Goal: Check status: Check status

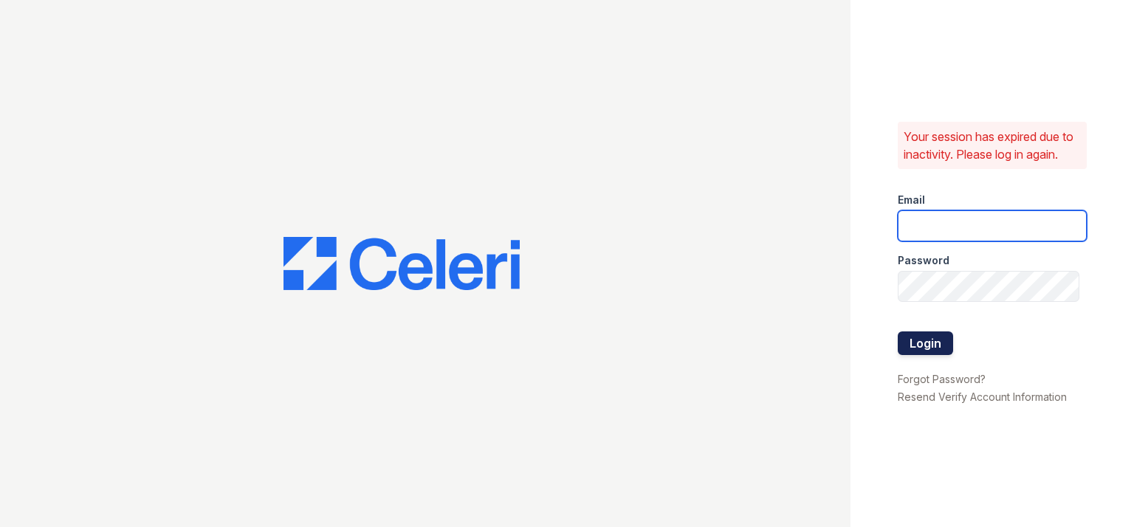
type input "[PERSON_NAME][EMAIL_ADDRESS][DOMAIN_NAME]"
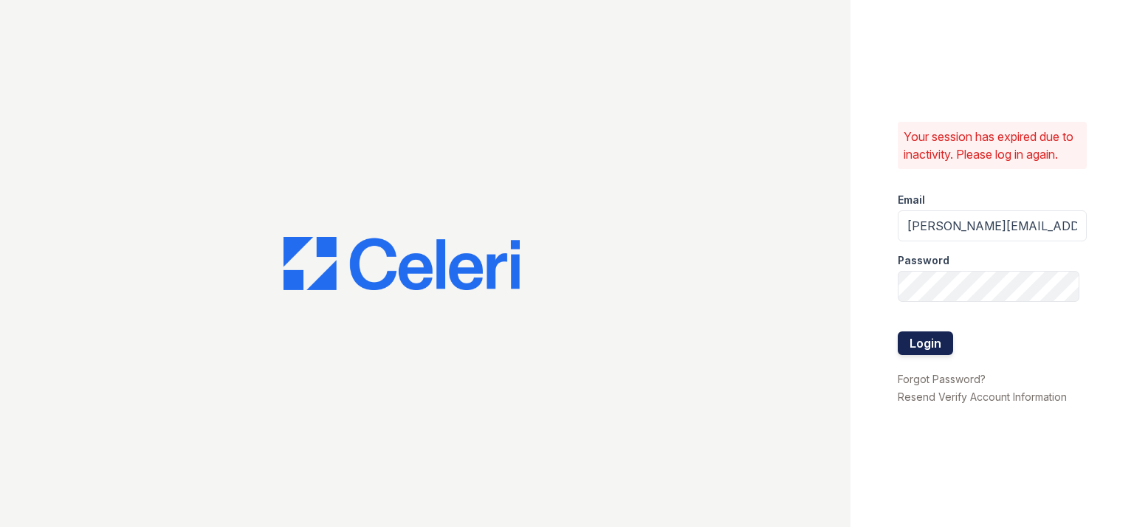
click at [921, 344] on button "Login" at bounding box center [925, 344] width 55 height 24
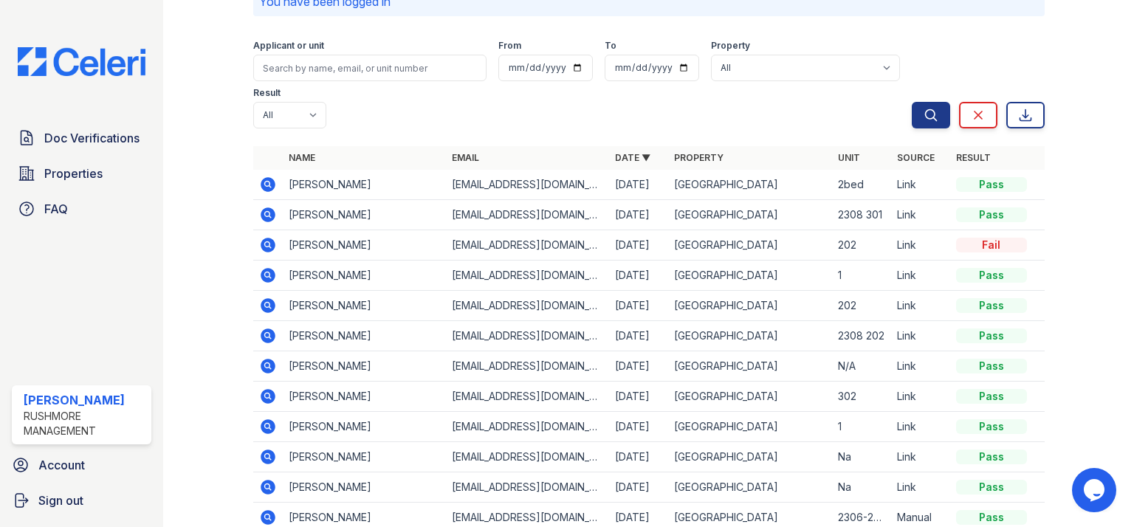
scroll to position [118, 0]
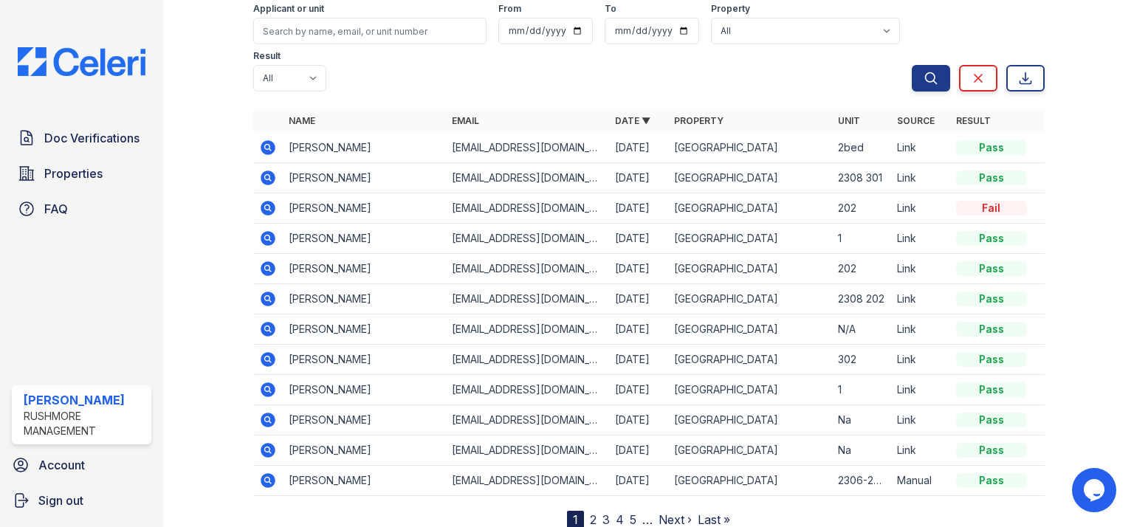
click at [266, 175] on icon at bounding box center [267, 177] width 4 height 4
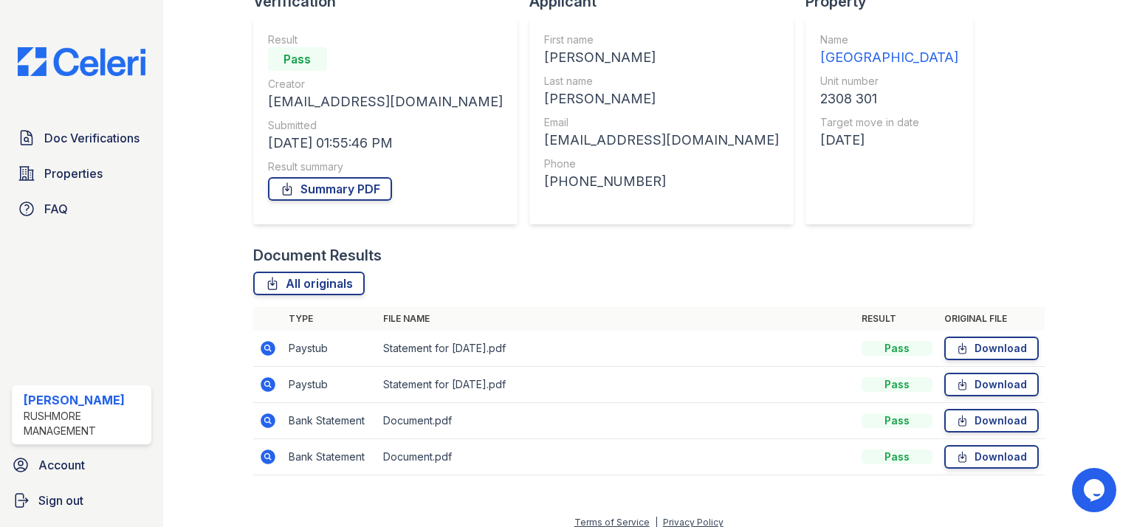
scroll to position [130, 0]
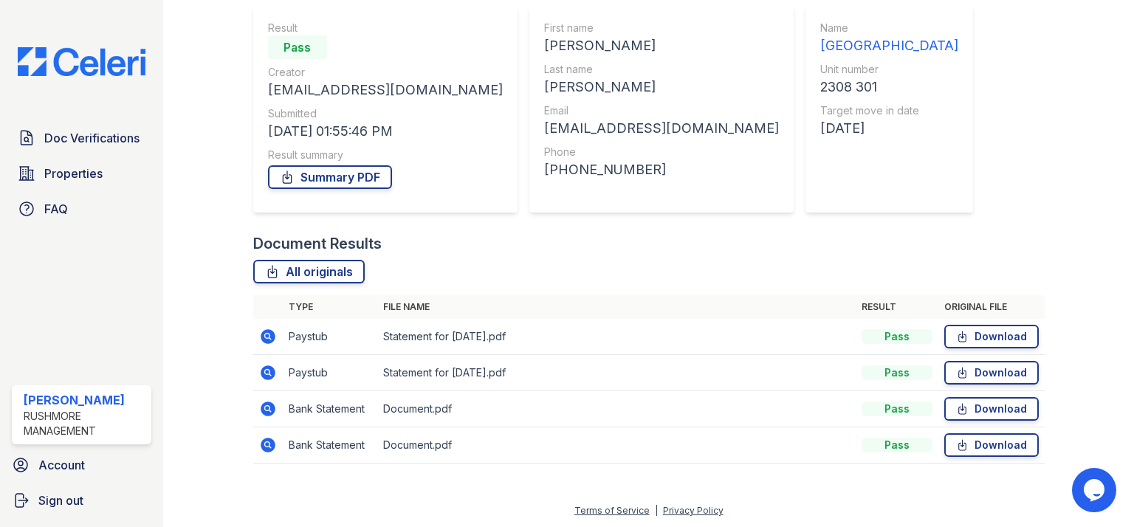
click at [263, 336] on icon at bounding box center [268, 337] width 18 height 18
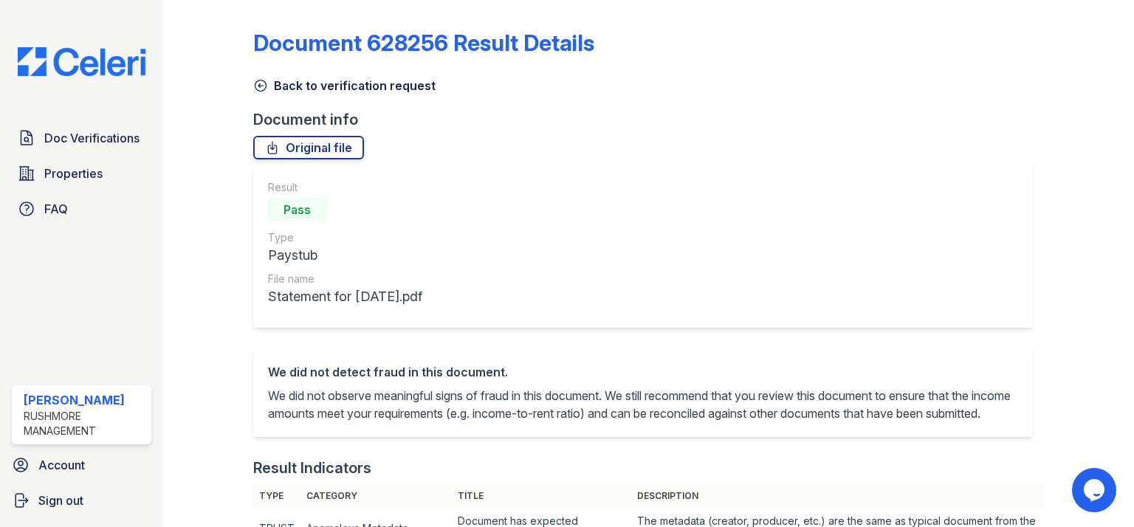
click at [263, 86] on icon at bounding box center [260, 85] width 15 height 15
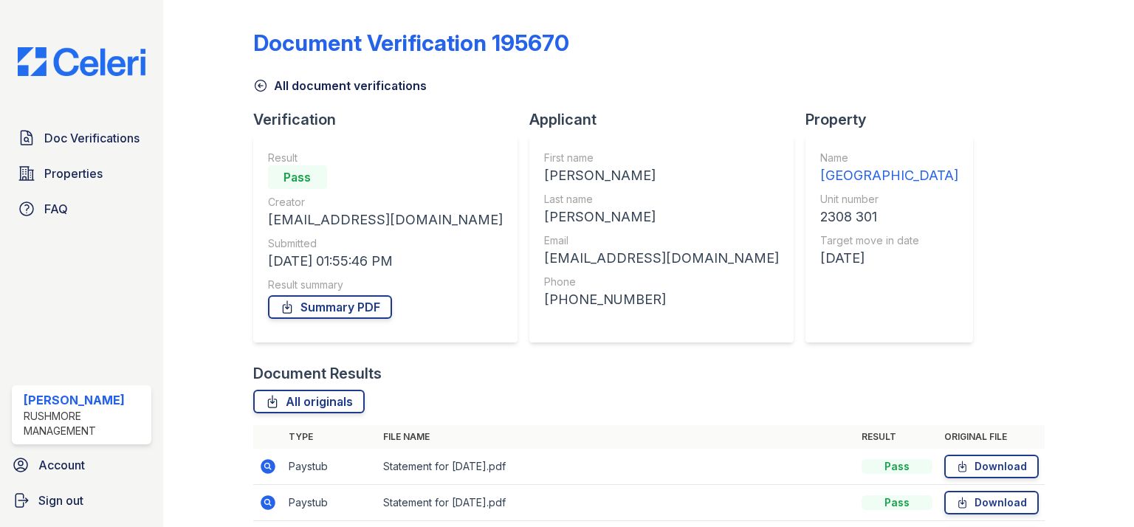
click at [264, 464] on icon at bounding box center [268, 467] width 18 height 18
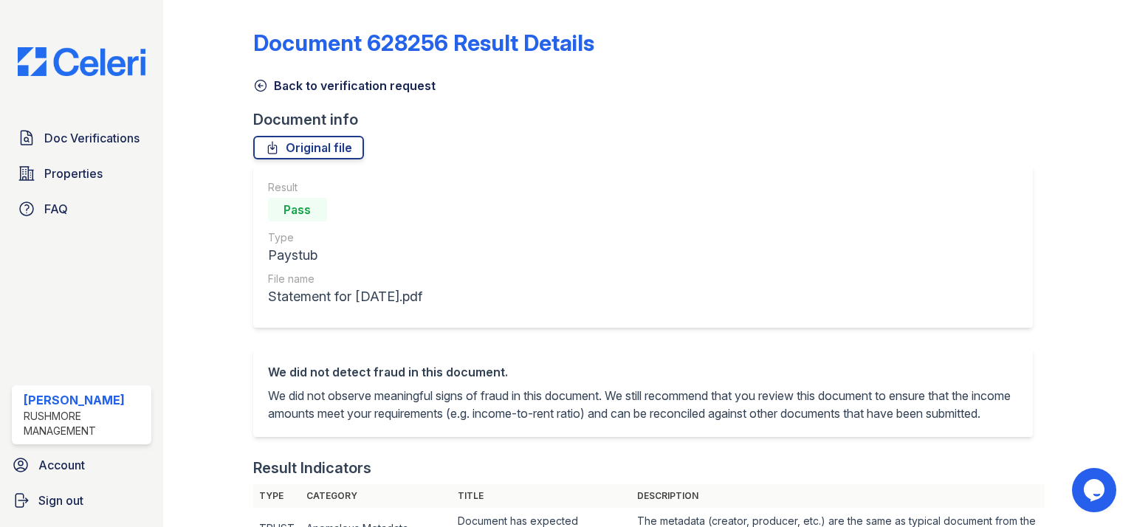
click at [258, 85] on icon at bounding box center [260, 85] width 11 height 11
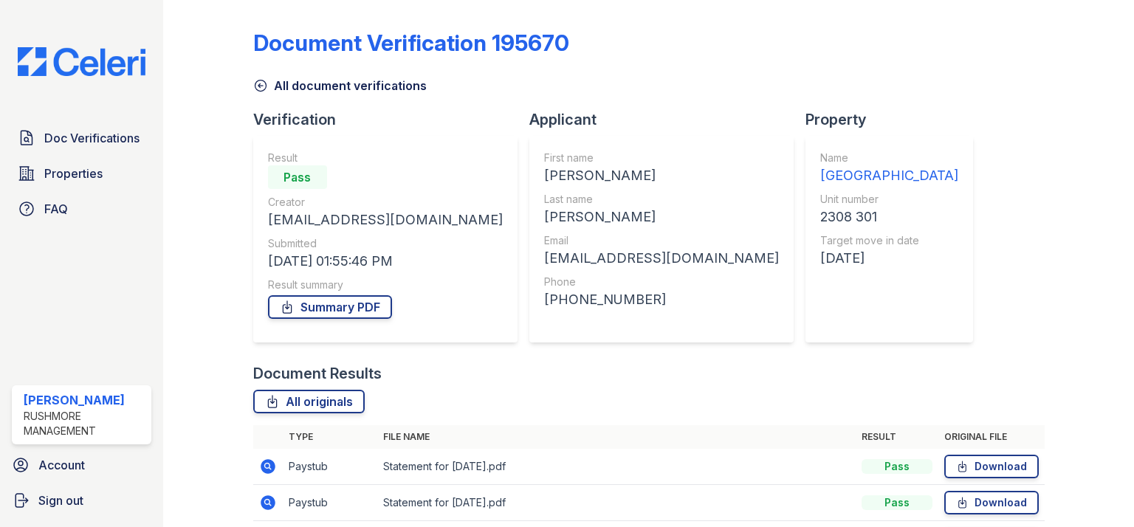
click at [266, 503] on icon at bounding box center [267, 502] width 4 height 4
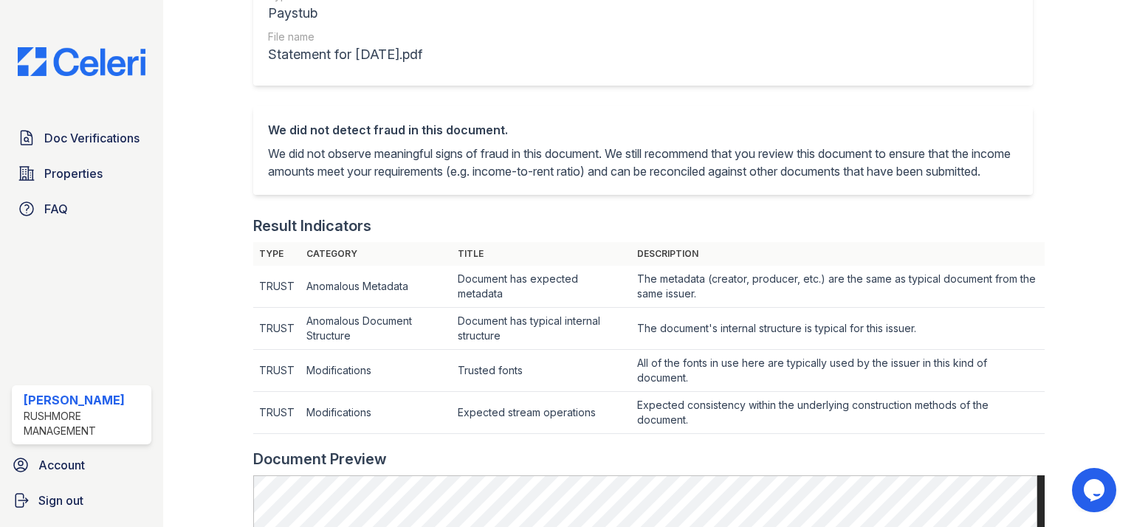
scroll to position [236, 0]
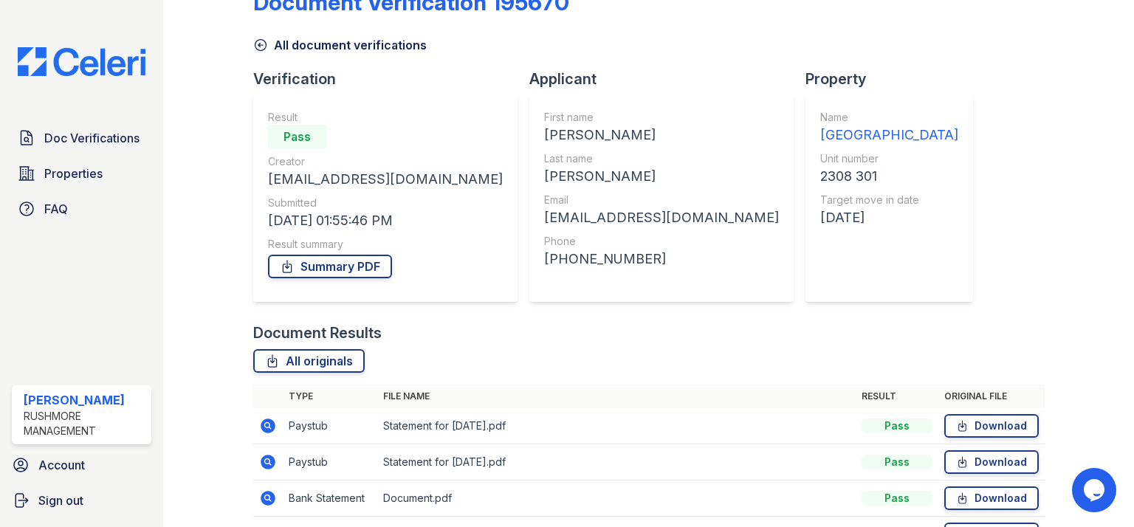
scroll to position [59, 0]
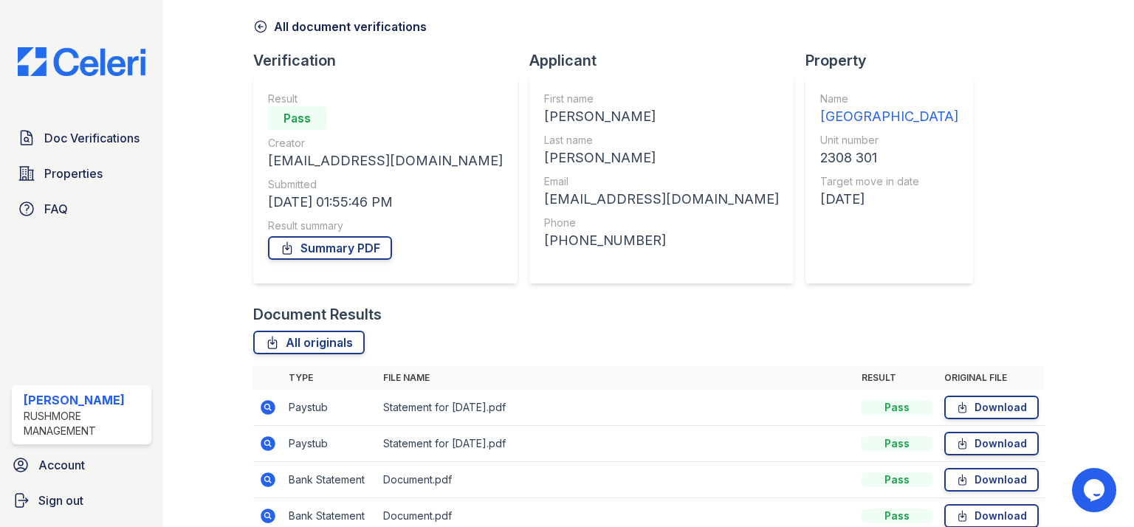
click at [270, 408] on icon at bounding box center [268, 407] width 15 height 15
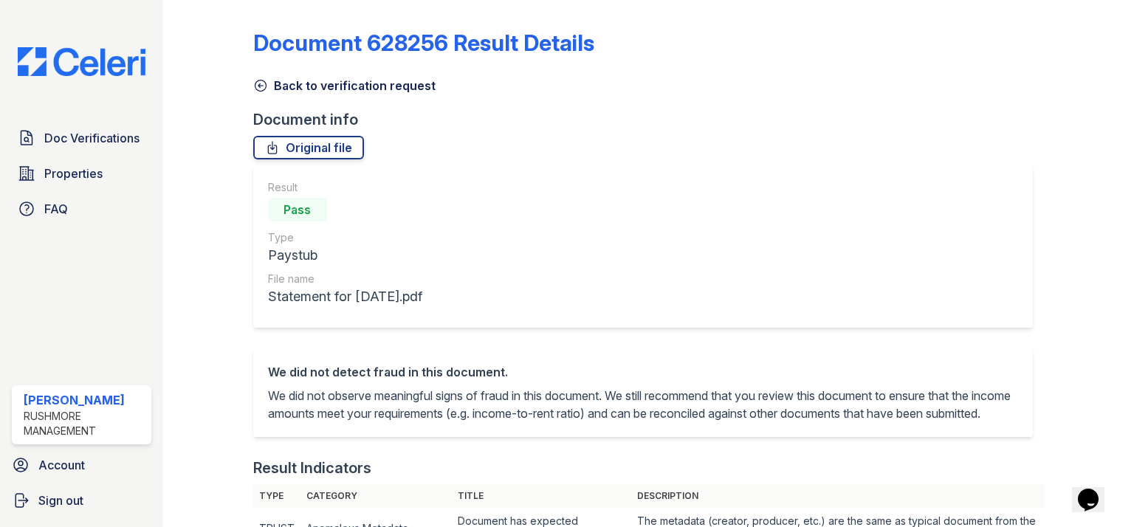
click at [256, 86] on icon at bounding box center [260, 85] width 15 height 15
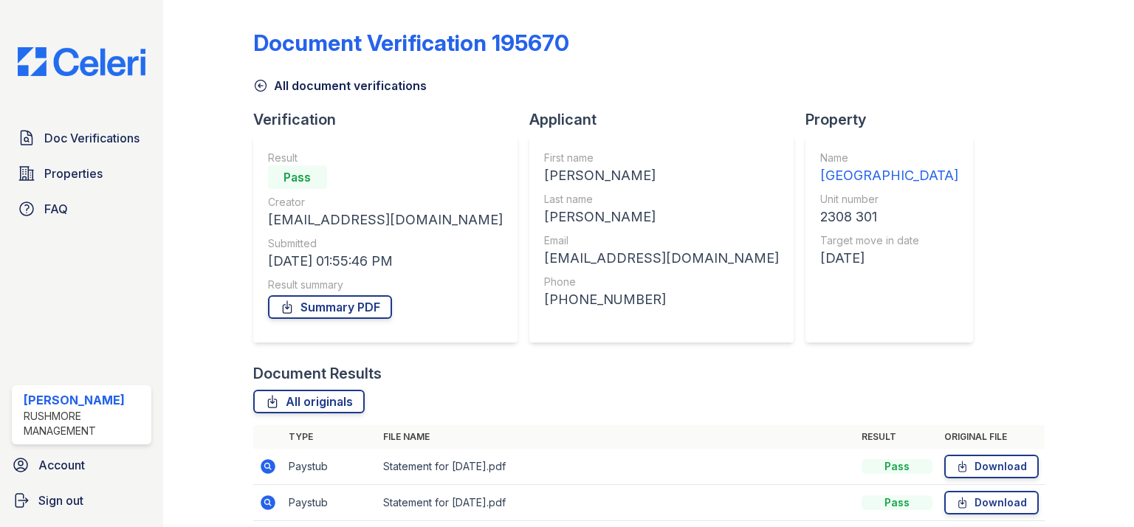
click at [256, 86] on icon at bounding box center [260, 85] width 15 height 15
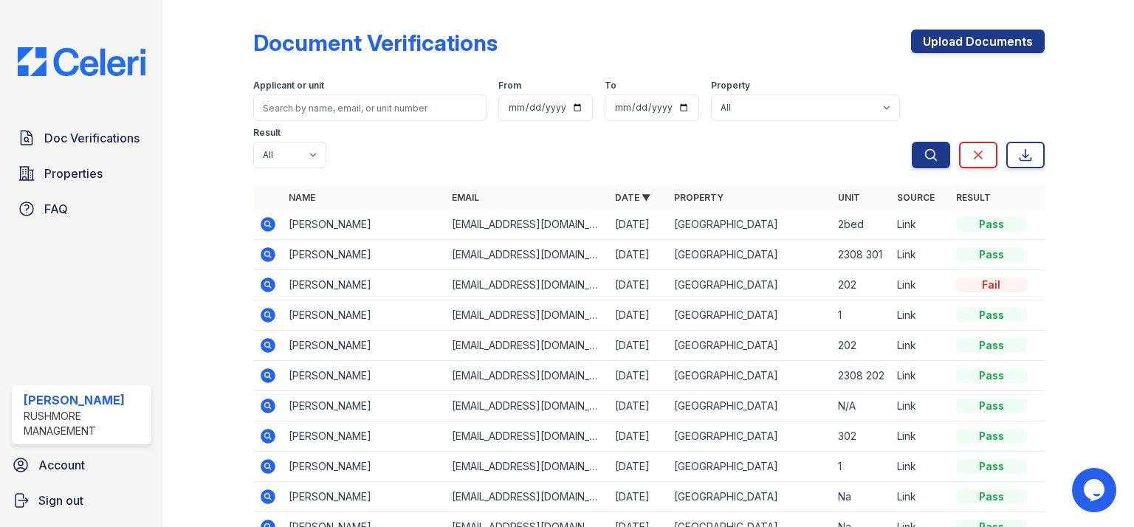
click at [266, 217] on icon at bounding box center [268, 224] width 15 height 15
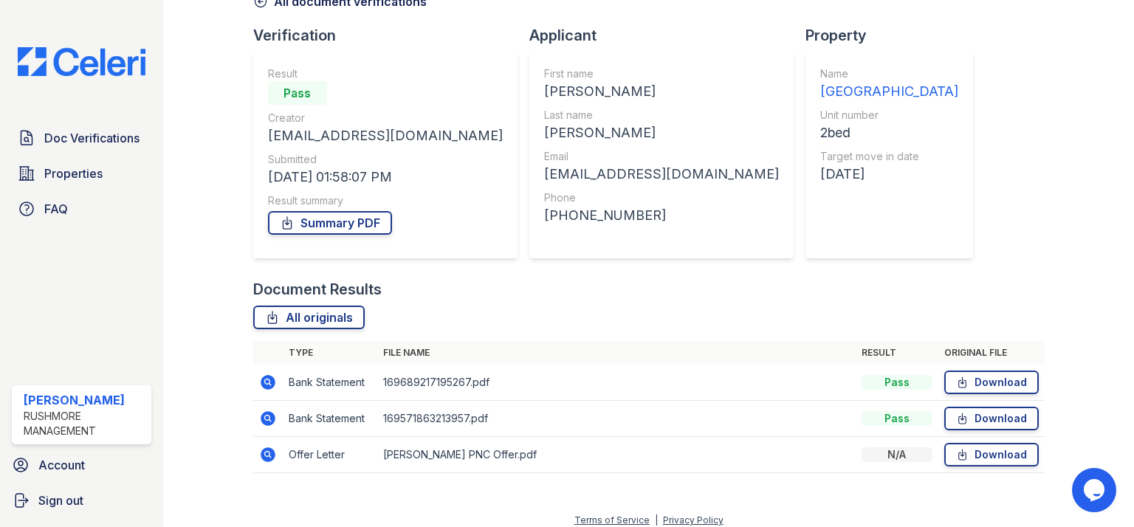
scroll to position [95, 0]
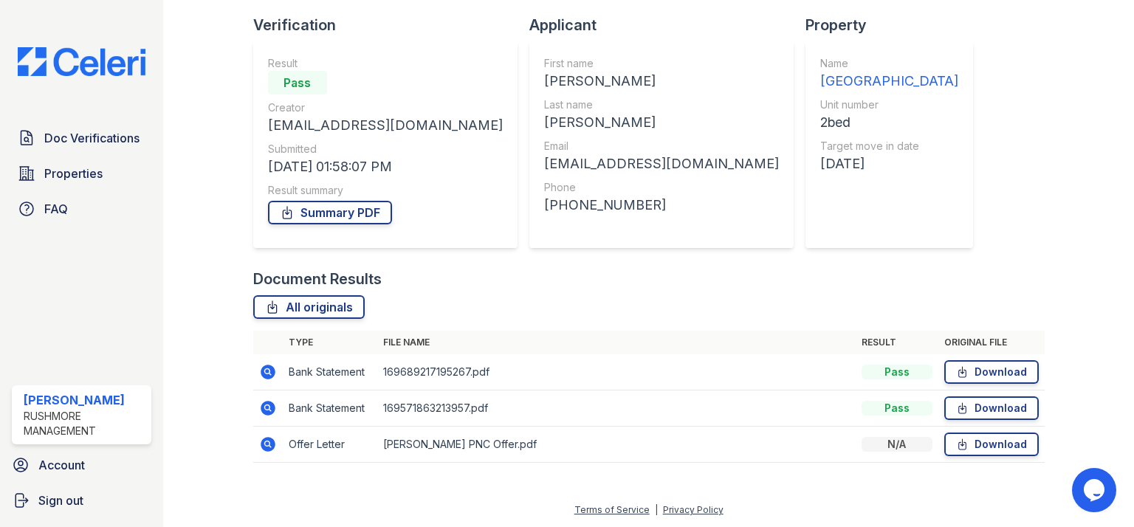
click at [269, 372] on icon at bounding box center [268, 372] width 18 height 18
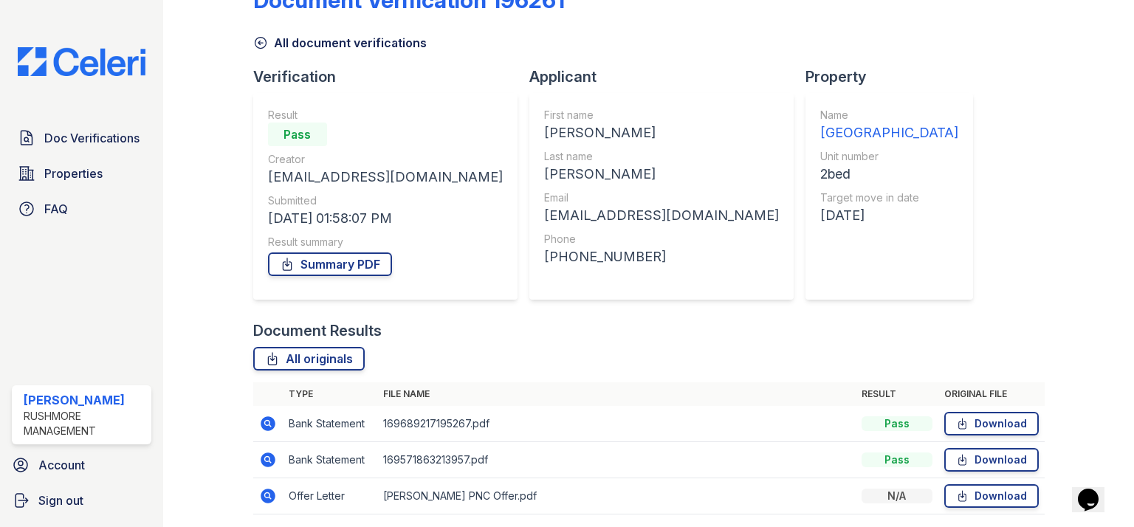
scroll to position [95, 0]
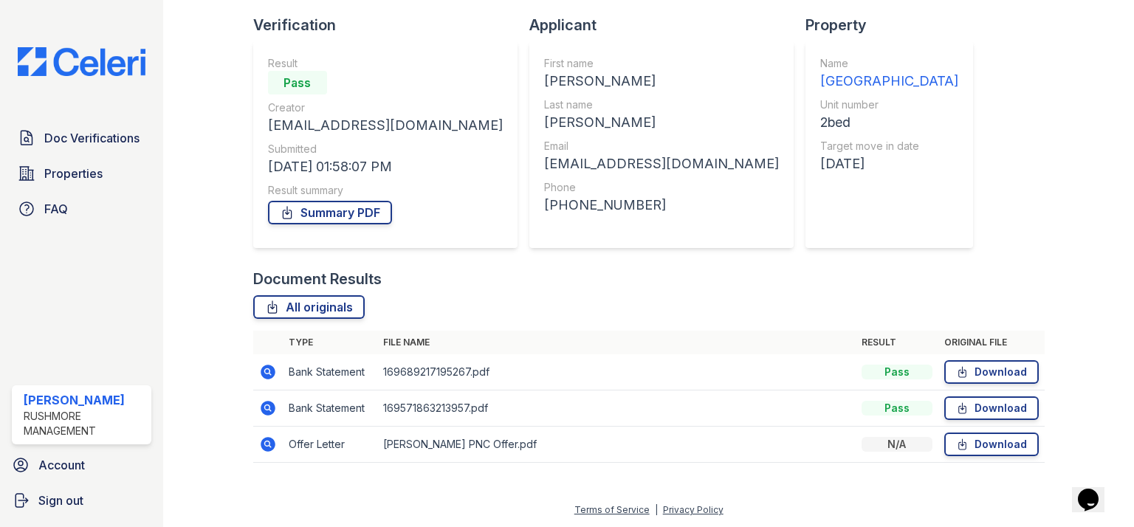
click at [269, 440] on icon at bounding box center [268, 444] width 15 height 15
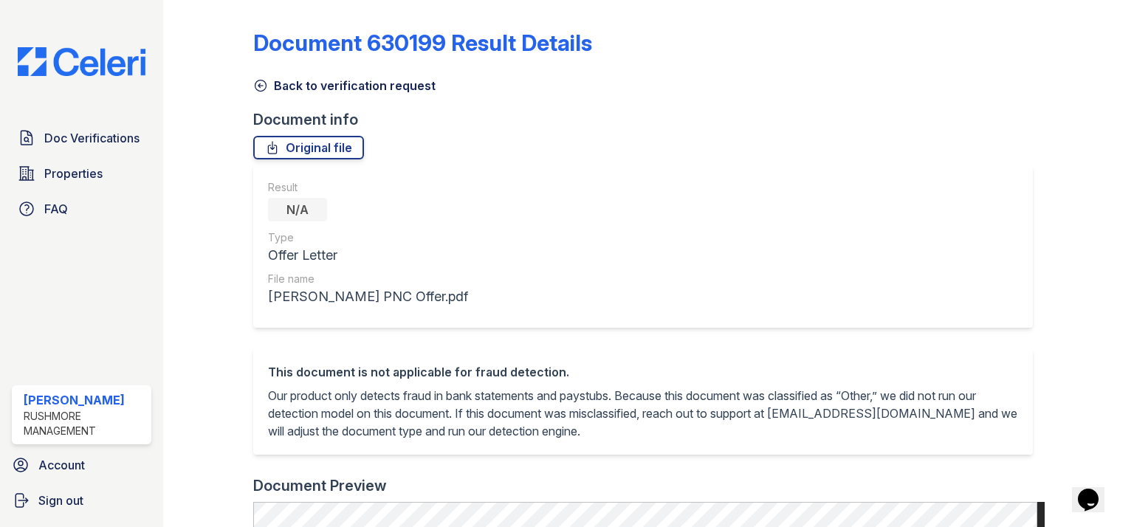
click at [260, 83] on icon at bounding box center [260, 85] width 15 height 15
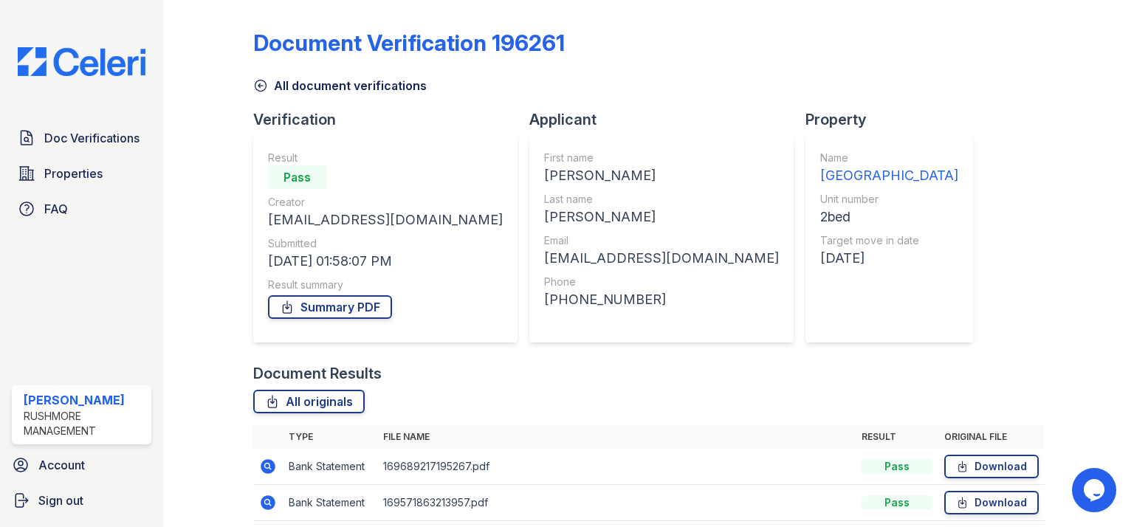
click at [258, 86] on icon at bounding box center [260, 85] width 11 height 11
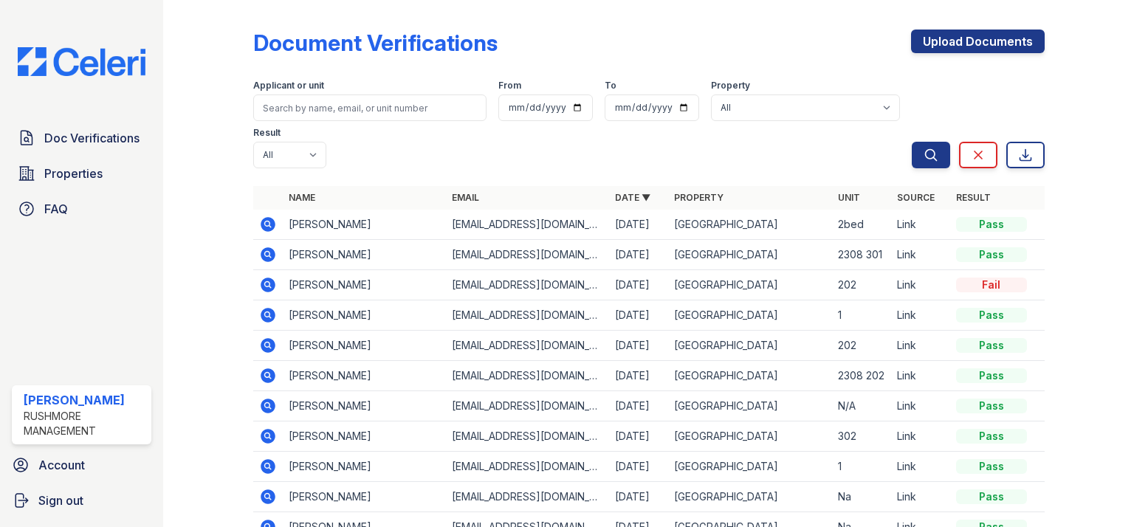
click at [265, 399] on icon at bounding box center [268, 406] width 15 height 15
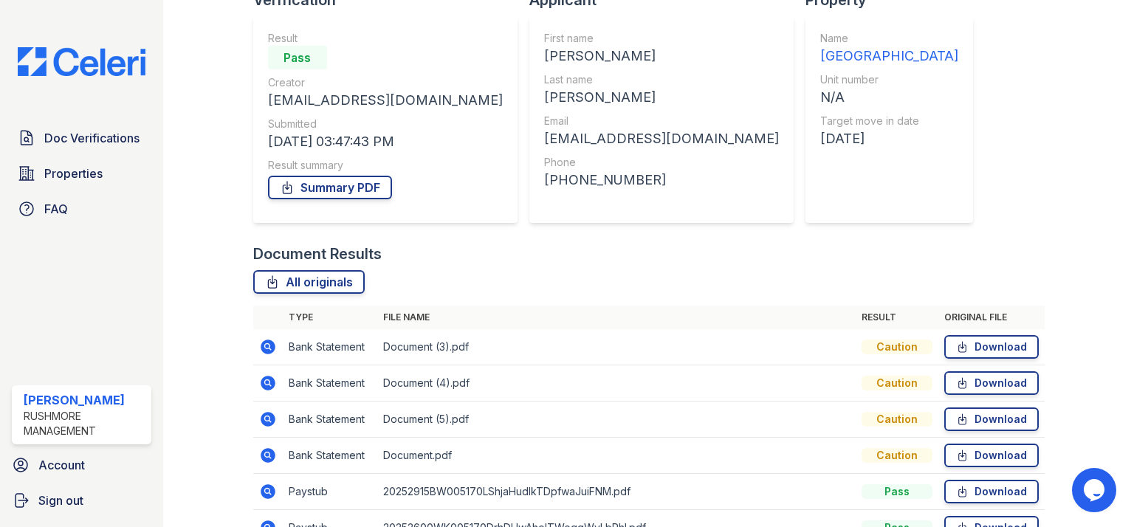
scroll to position [177, 0]
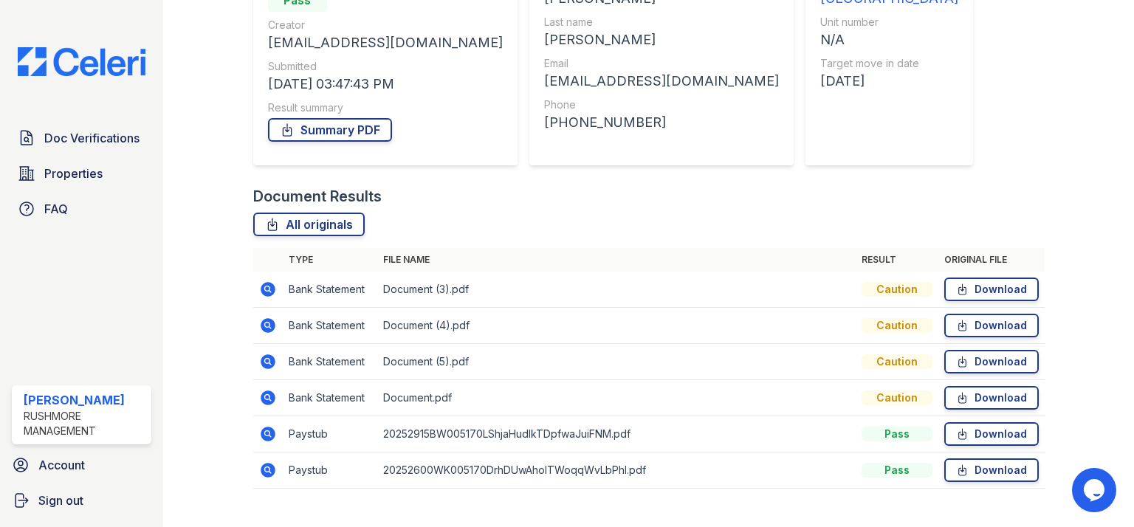
click at [269, 400] on icon at bounding box center [268, 398] width 15 height 15
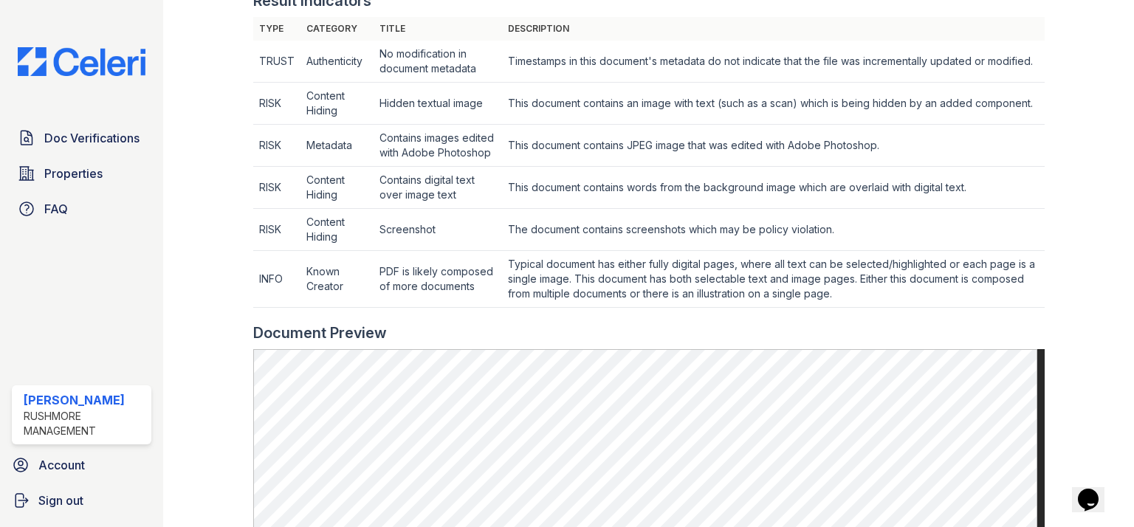
scroll to position [591, 0]
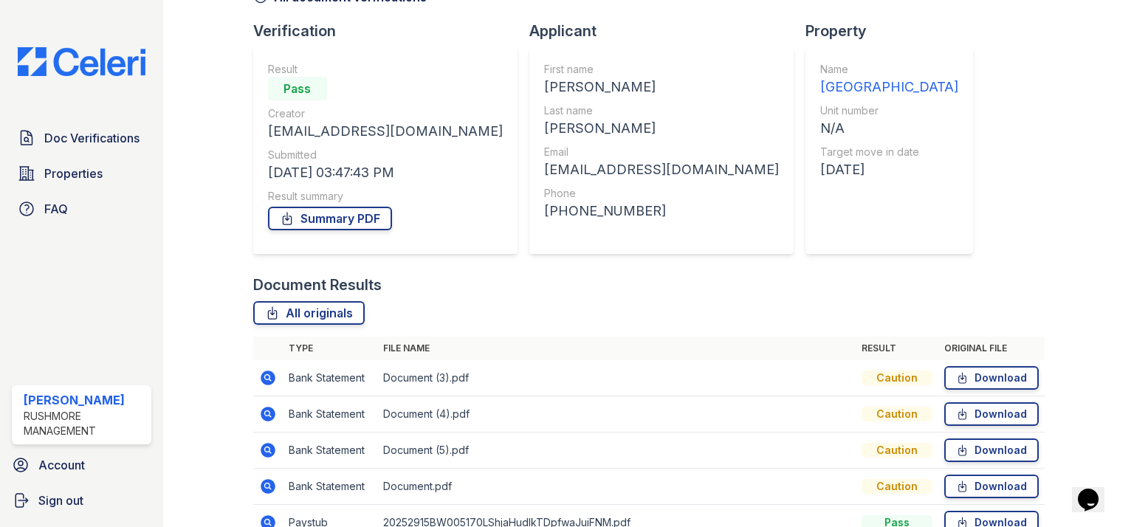
scroll to position [177, 0]
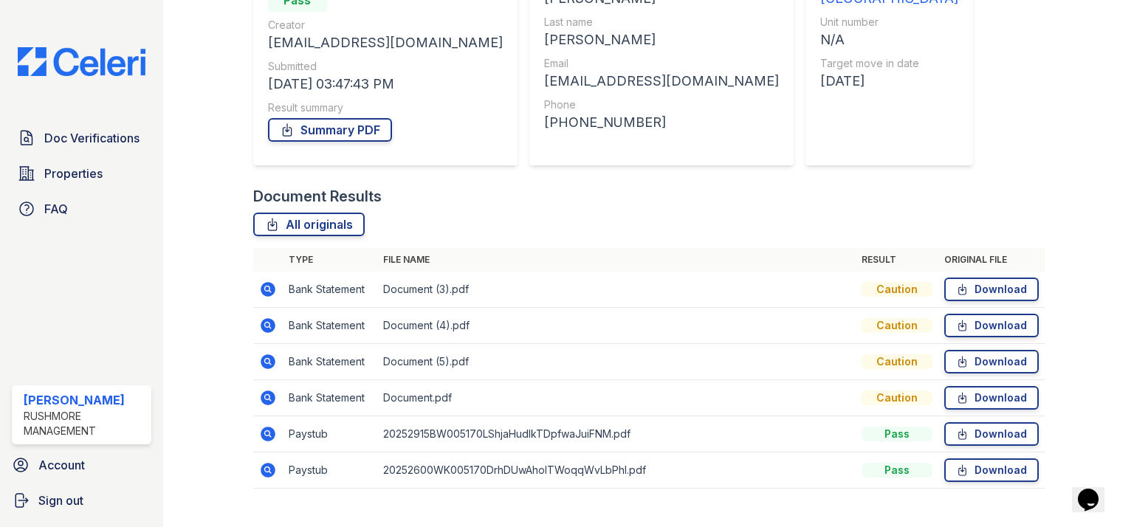
click at [268, 434] on icon at bounding box center [268, 434] width 18 height 18
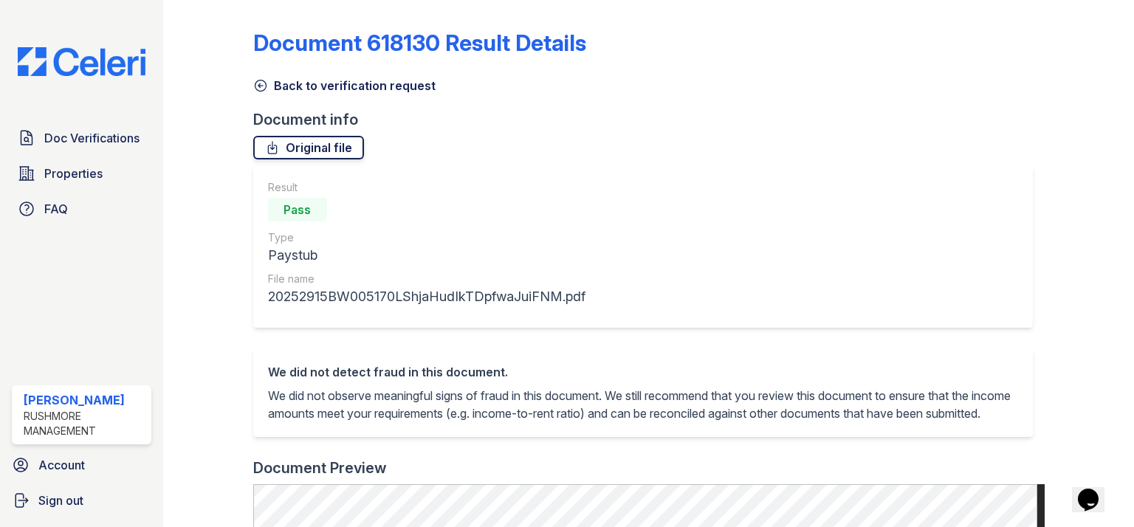
click at [305, 148] on link "Original file" at bounding box center [308, 148] width 111 height 24
click at [257, 86] on icon at bounding box center [260, 85] width 15 height 15
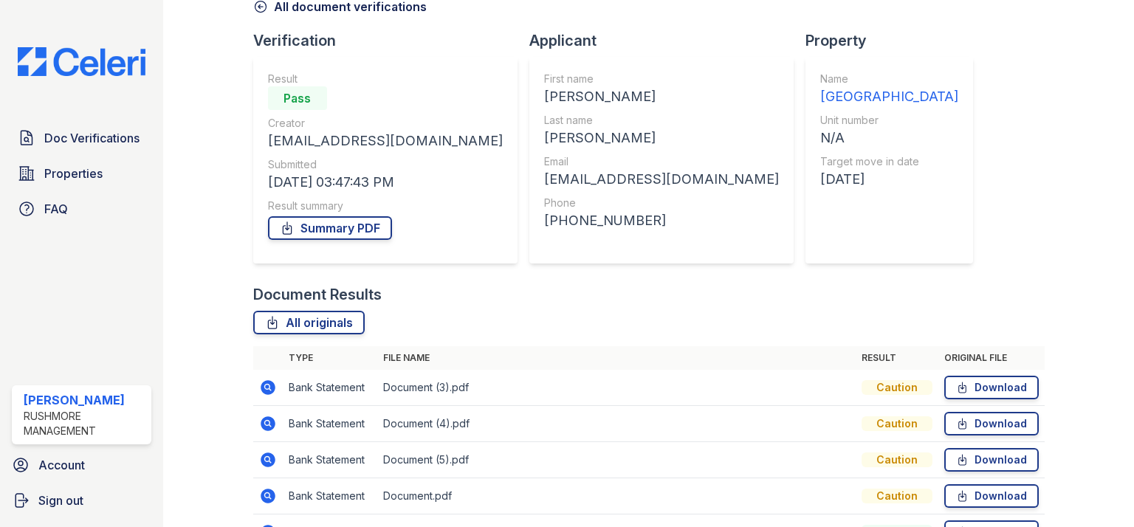
scroll to position [202, 0]
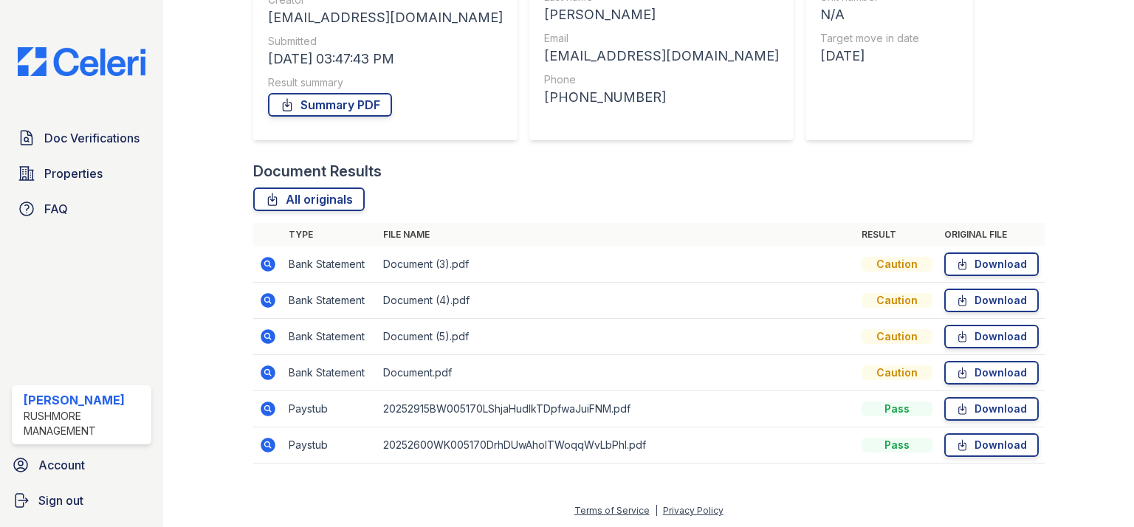
click at [268, 443] on icon at bounding box center [267, 444] width 4 height 4
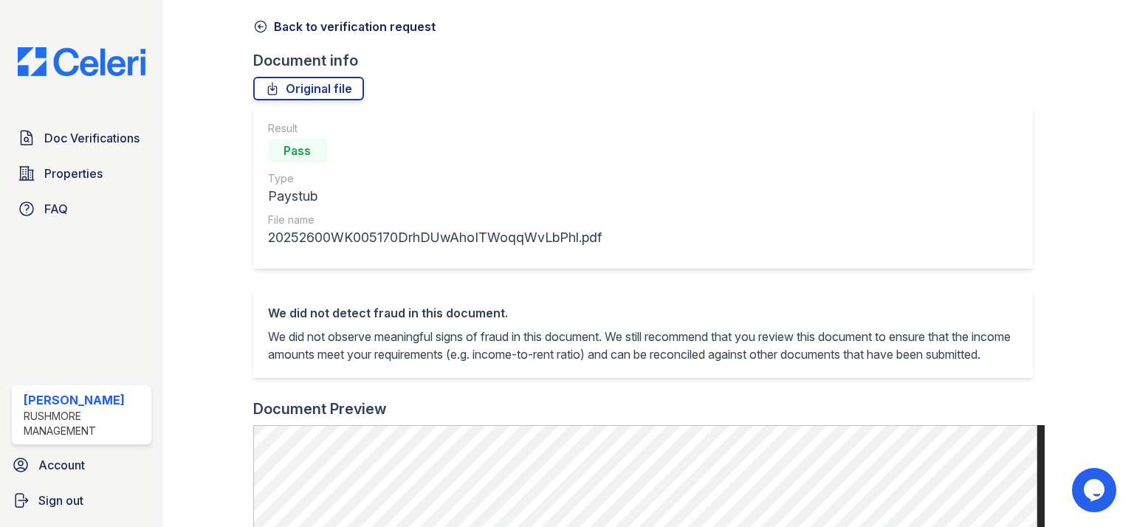
scroll to position [59, 0]
click at [343, 97] on link "Original file" at bounding box center [308, 89] width 111 height 24
click at [256, 27] on icon at bounding box center [260, 26] width 15 height 15
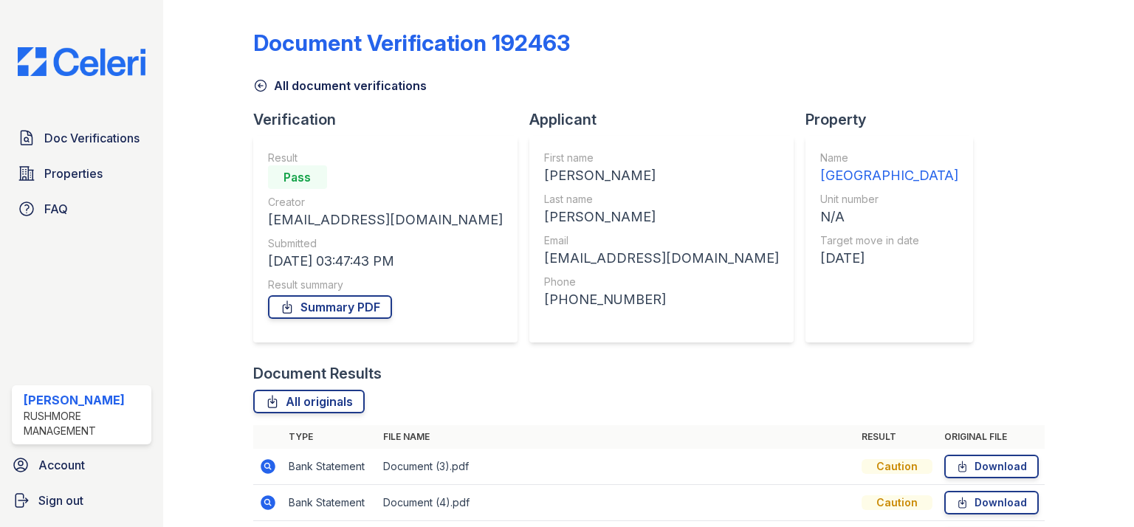
click at [259, 85] on icon at bounding box center [260, 85] width 15 height 15
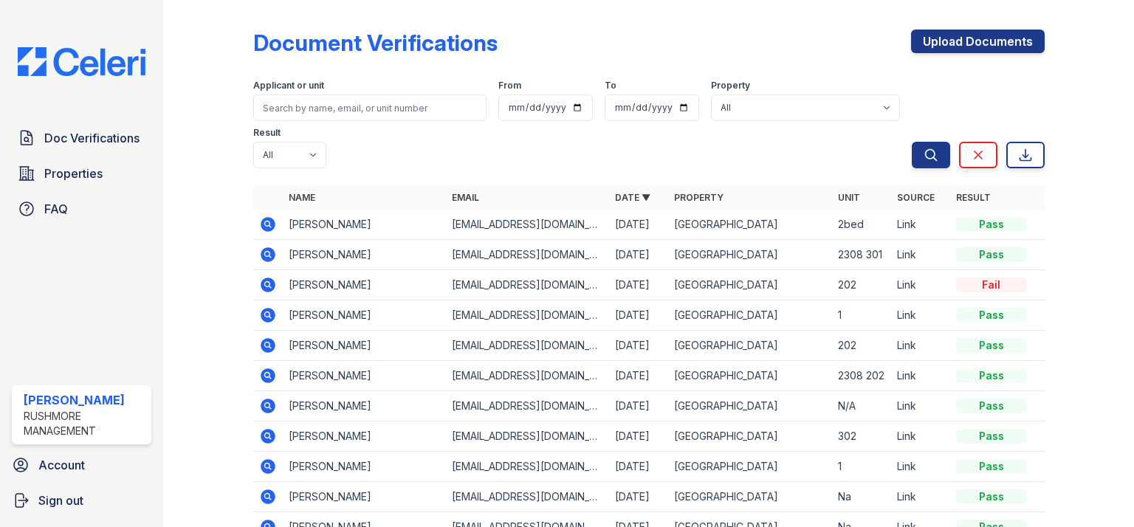
scroll to position [59, 0]
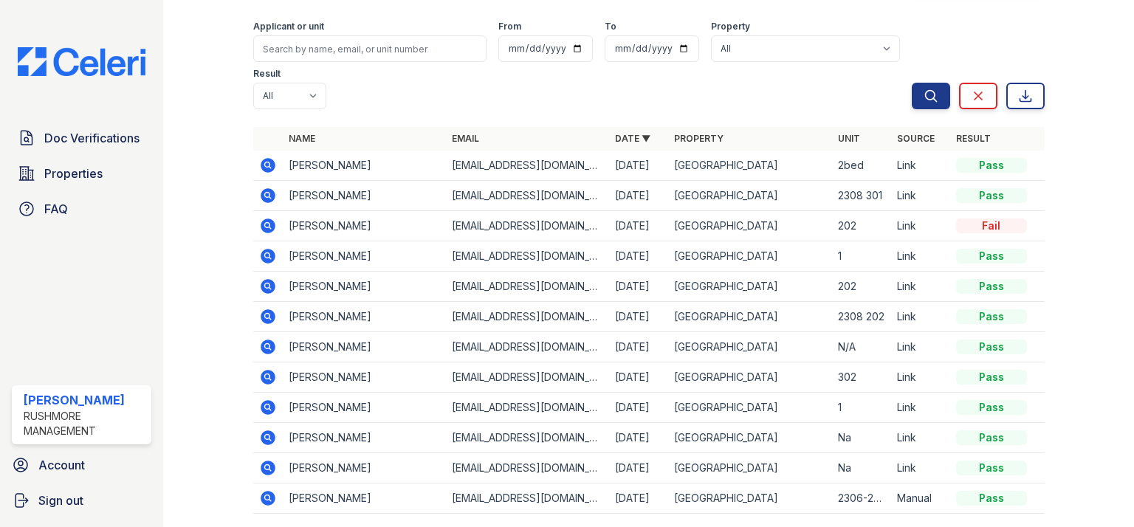
click at [265, 369] on icon at bounding box center [268, 378] width 18 height 18
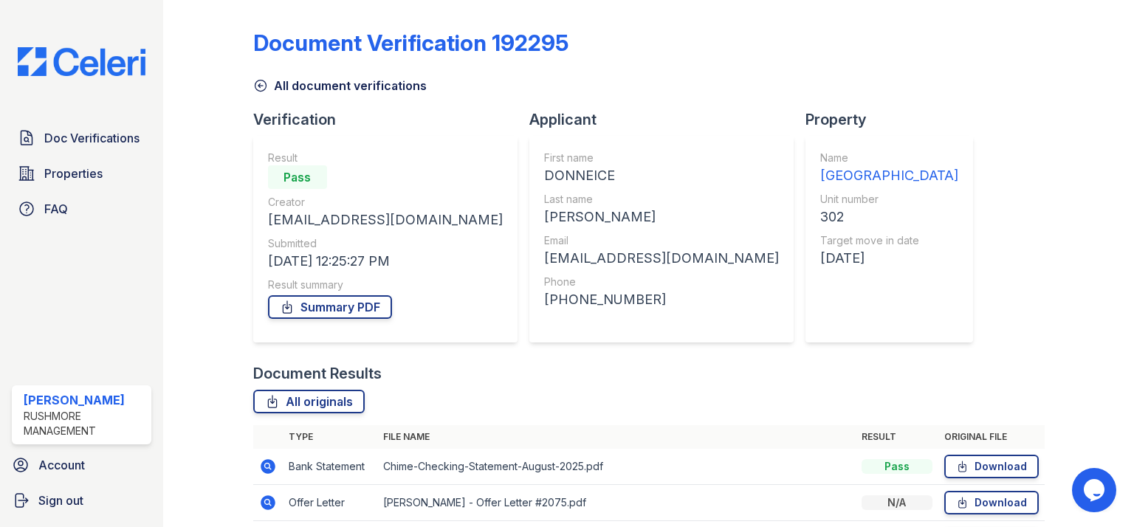
click at [254, 77] on link "All document verifications" at bounding box center [340, 86] width 174 height 18
